Goal: Check status: Check status

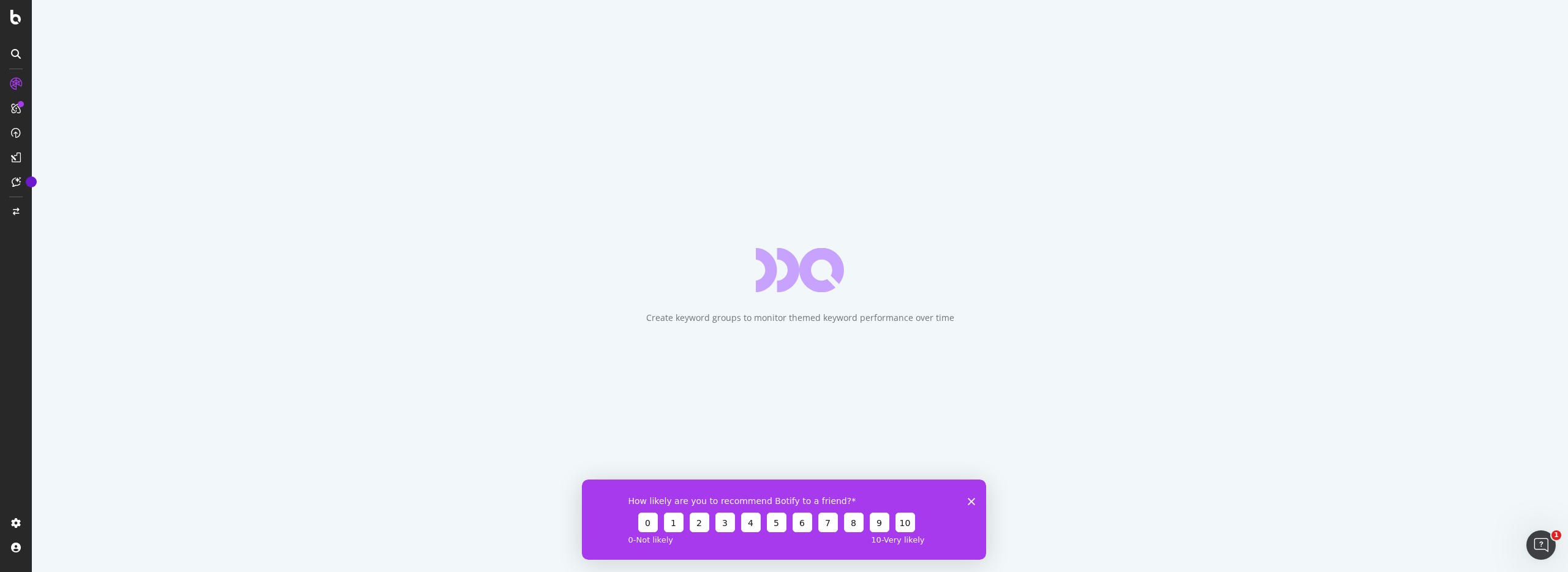
click at [972, 504] on icon "Close survey" at bounding box center [971, 501] width 8 height 8
